Goal: Task Accomplishment & Management: Complete application form

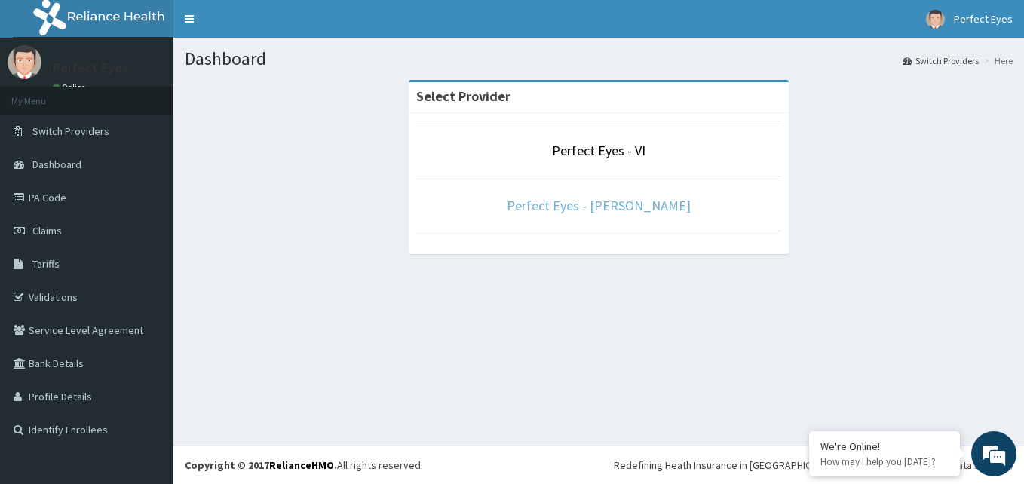
click at [550, 212] on link "Perfect Eyes - [PERSON_NAME]" at bounding box center [599, 205] width 184 height 17
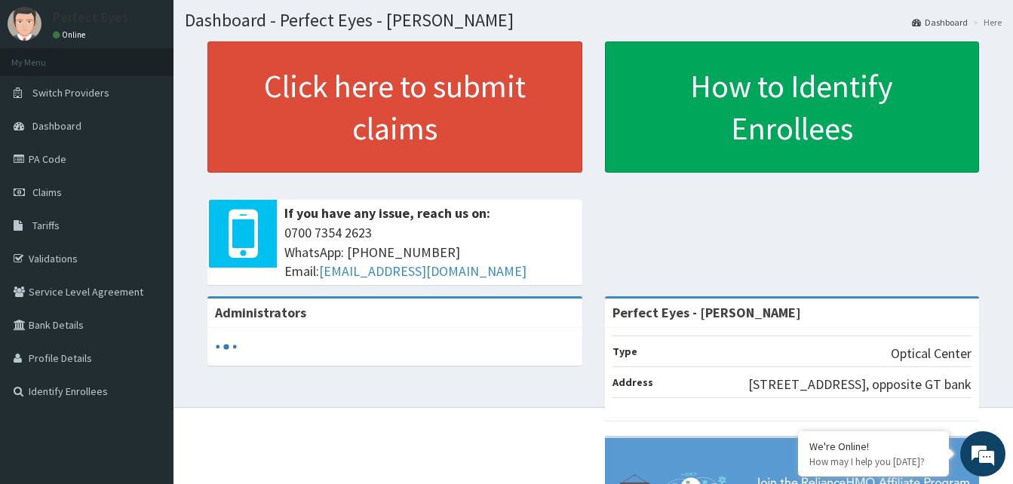
scroll to position [75, 0]
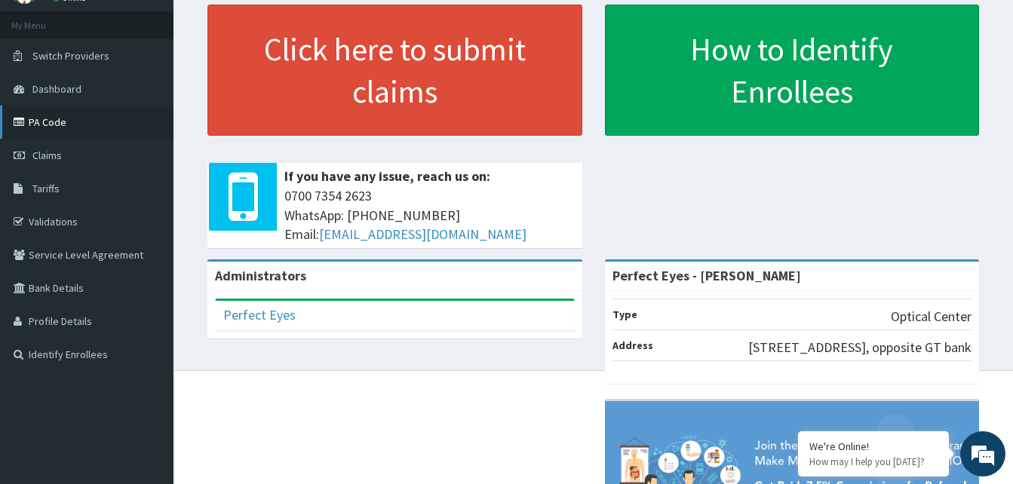
click at [81, 132] on link "PA Code" at bounding box center [86, 122] width 173 height 33
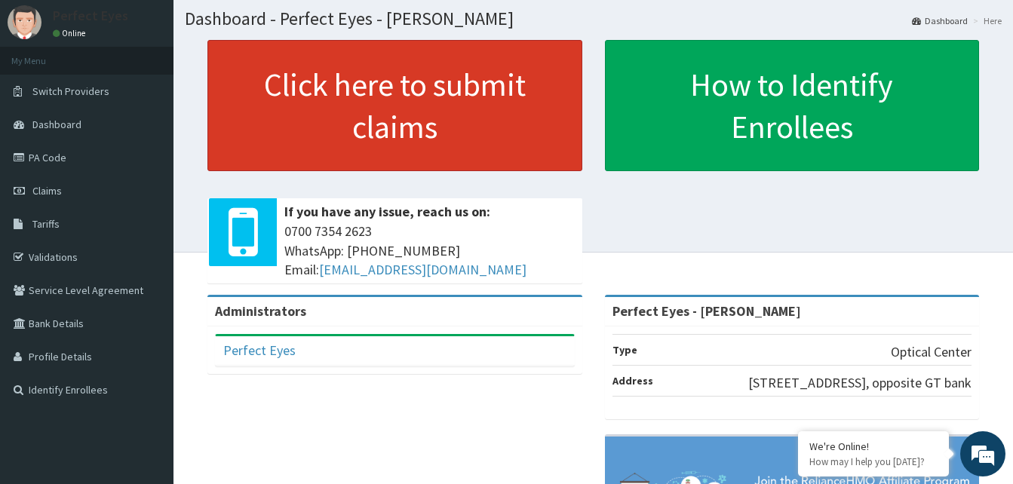
scroll to position [75, 0]
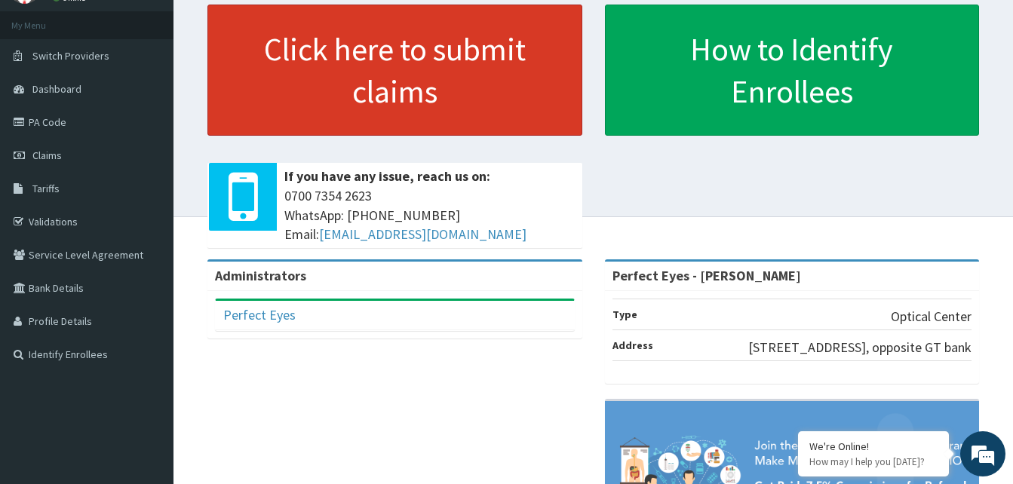
click at [343, 75] on link "Click here to submit claims" at bounding box center [394, 70] width 375 height 131
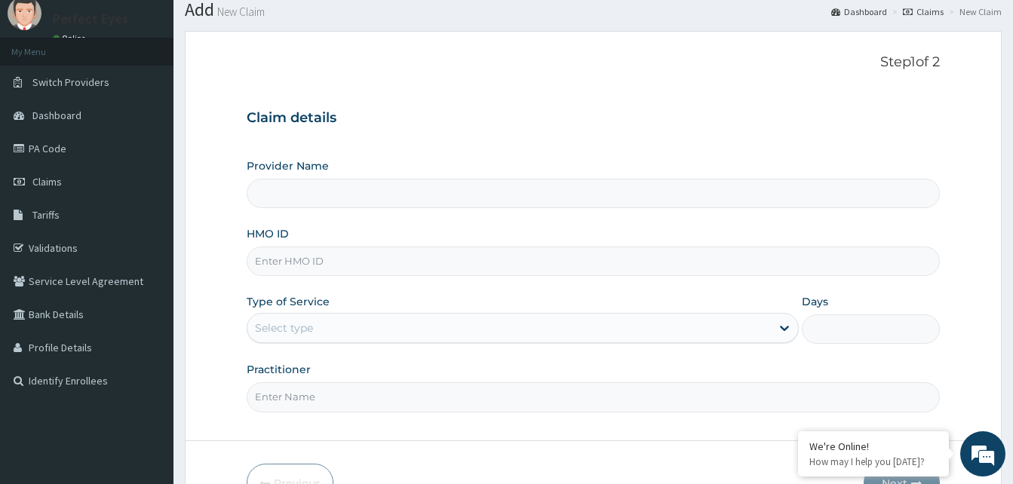
scroll to position [75, 0]
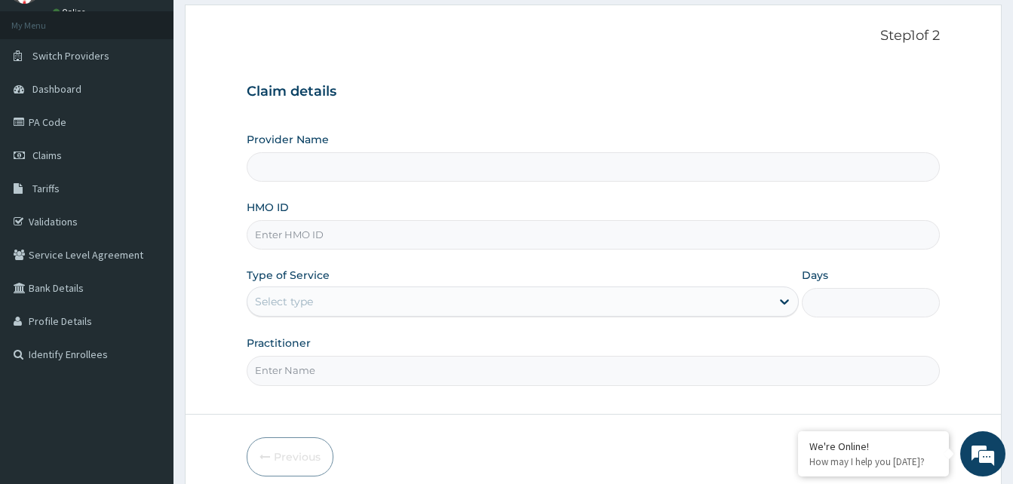
type input "Perfect Eyes - [PERSON_NAME]"
drag, startPoint x: 320, startPoint y: 182, endPoint x: 316, endPoint y: 170, distance: 12.9
click at [319, 181] on input "Perfect Eyes - [PERSON_NAME]" at bounding box center [593, 166] width 693 height 29
click at [311, 235] on input "HMO ID" at bounding box center [593, 234] width 693 height 29
paste input "DSF/10006/B"
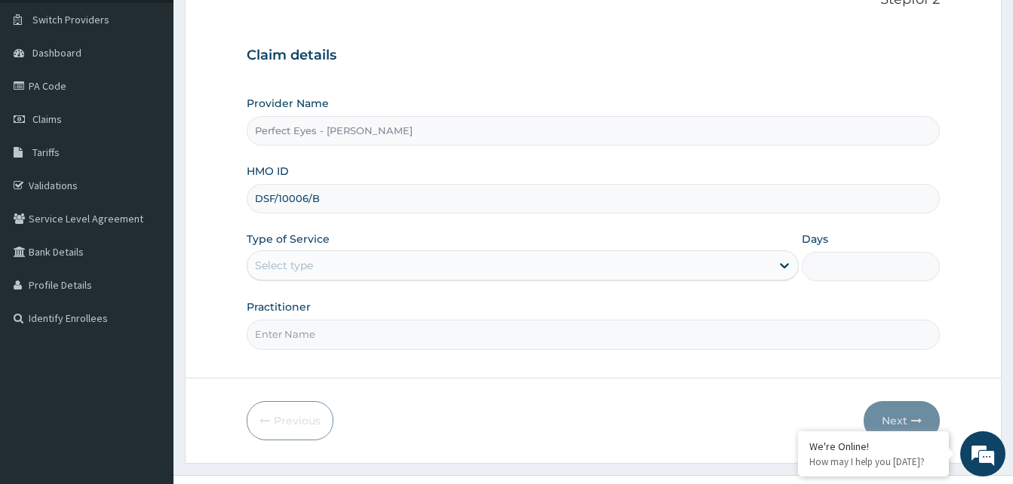
scroll to position [141, 0]
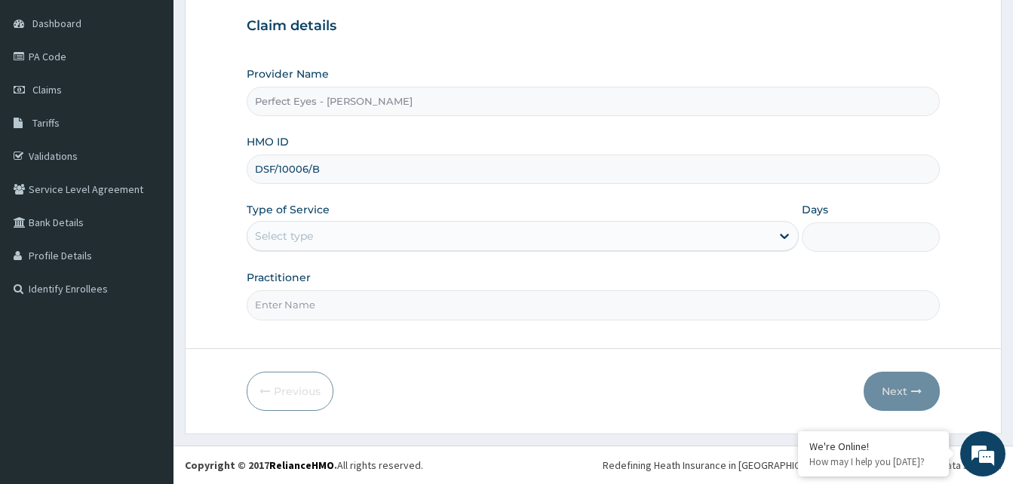
type input "DSF/10006/B"
click at [382, 228] on div "Select type" at bounding box center [508, 236] width 523 height 24
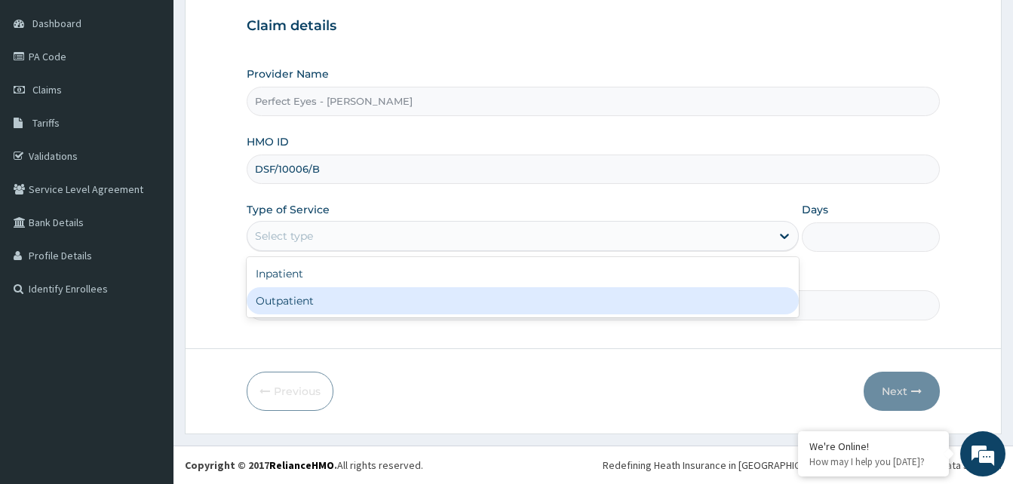
click at [281, 296] on div "Outpatient" at bounding box center [523, 300] width 552 height 27
type input "1"
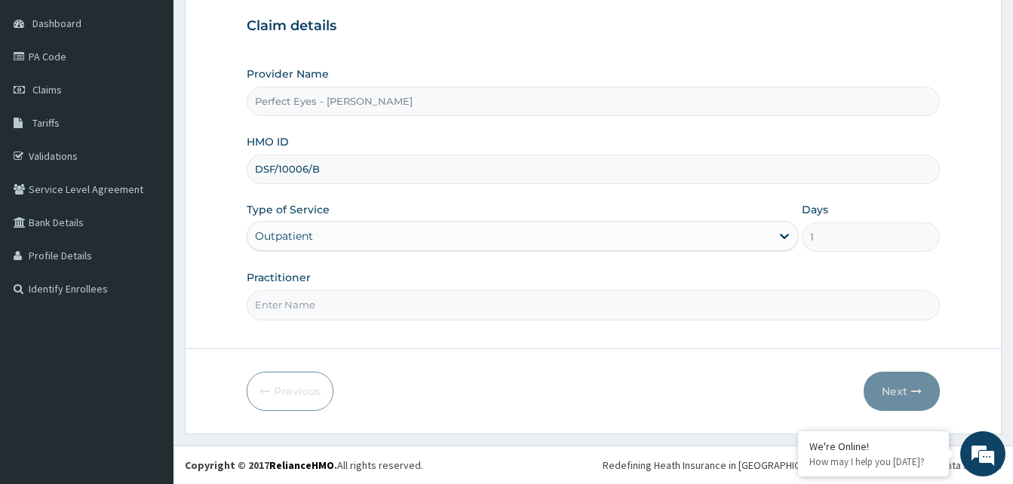
scroll to position [0, 0]
click at [368, 306] on input "Practitioner" at bounding box center [593, 304] width 693 height 29
type input "Dr Maureen Igwe"
click at [915, 391] on icon "button" at bounding box center [916, 391] width 11 height 11
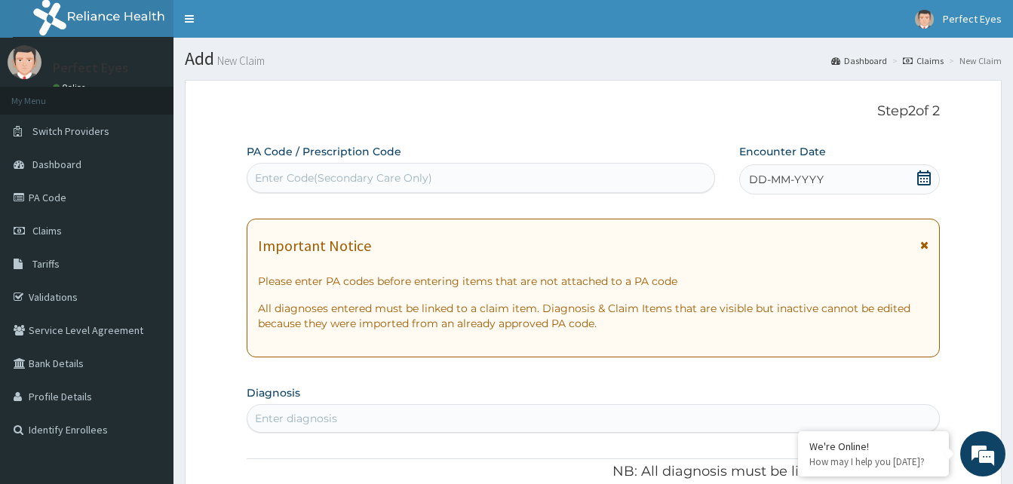
click at [431, 178] on div "Enter Code(Secondary Care Only)" at bounding box center [480, 178] width 467 height 24
drag, startPoint x: 920, startPoint y: 157, endPoint x: 920, endPoint y: 171, distance: 14.3
click at [920, 170] on div "Encounter Date DD-MM-YYYY" at bounding box center [839, 169] width 201 height 51
drag, startPoint x: 920, startPoint y: 171, endPoint x: 918, endPoint y: 185, distance: 13.8
click at [918, 185] on icon at bounding box center [924, 177] width 14 height 15
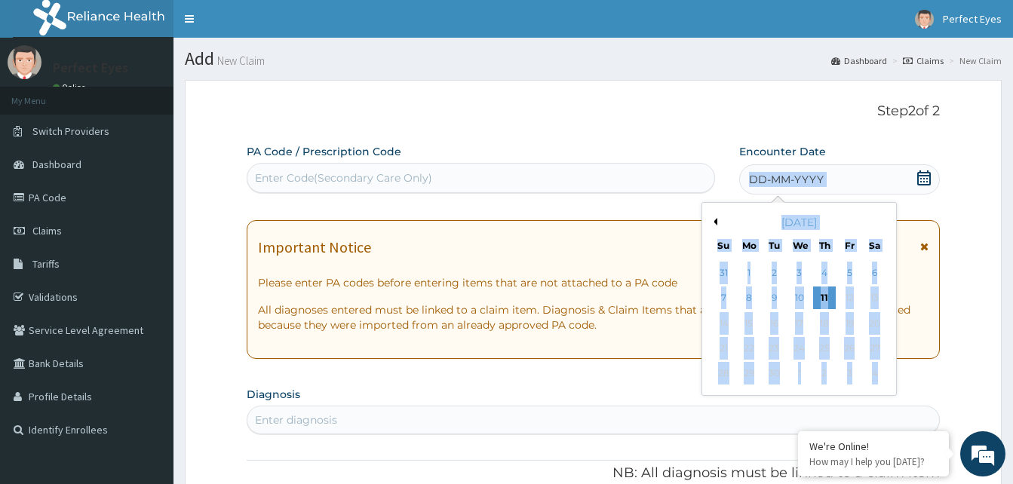
click at [818, 240] on div "Th" at bounding box center [823, 245] width 13 height 13
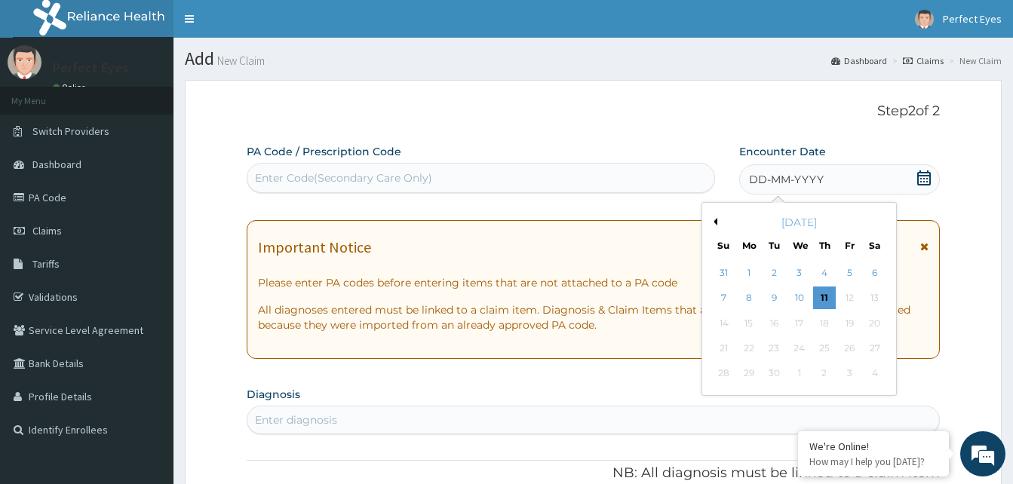
click at [820, 288] on div "11" at bounding box center [824, 298] width 23 height 23
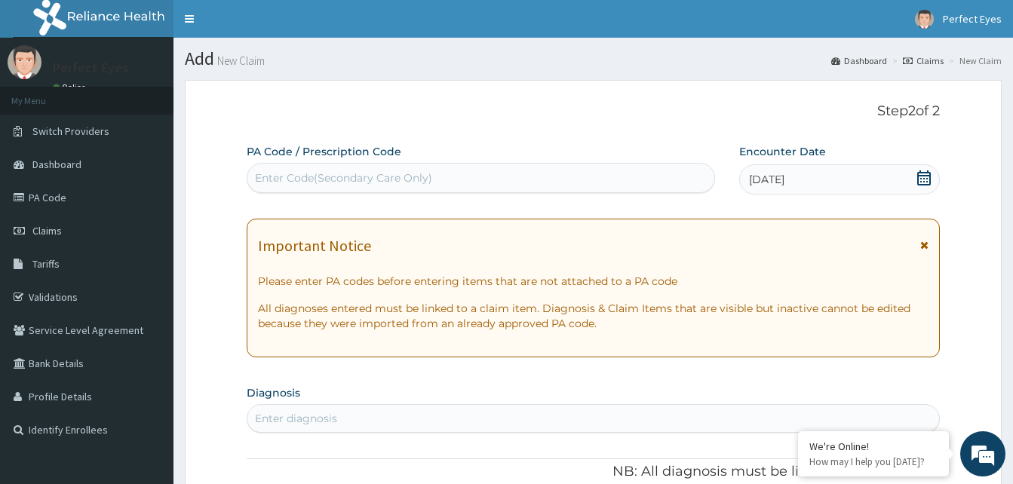
click at [348, 186] on div "Enter Code(Secondary Care Only)" at bounding box center [343, 177] width 177 height 15
click at [59, 290] on link "Validations" at bounding box center [86, 297] width 173 height 33
